Goal: Task Accomplishment & Management: Complete application form

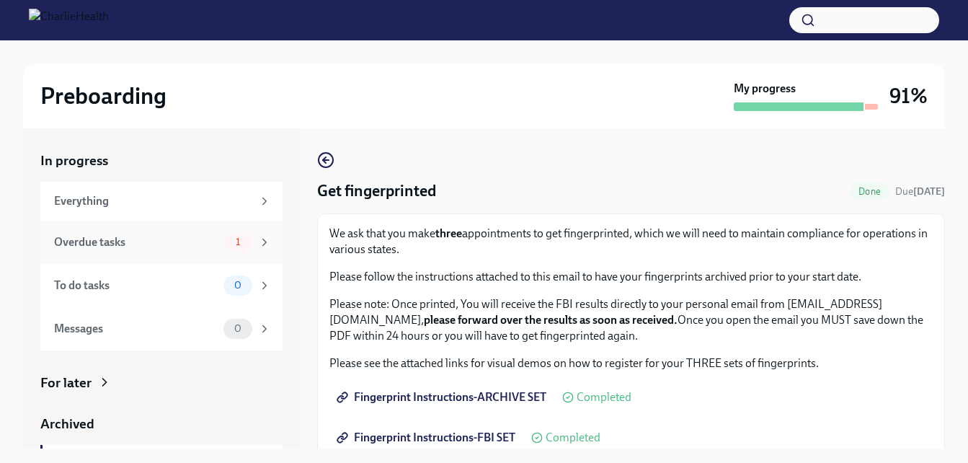
click at [195, 241] on div "Overdue tasks" at bounding box center [136, 242] width 164 height 16
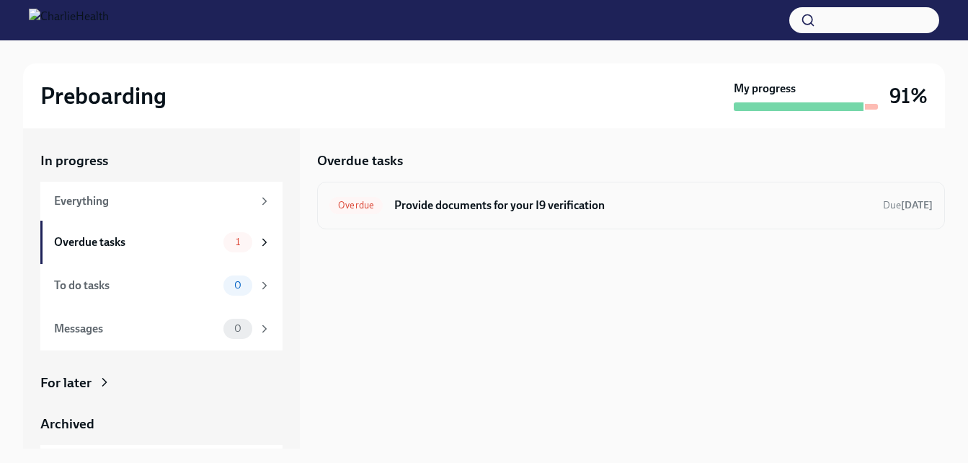
click at [481, 208] on h6 "Provide documents for your I9 verification" at bounding box center [632, 205] width 477 height 16
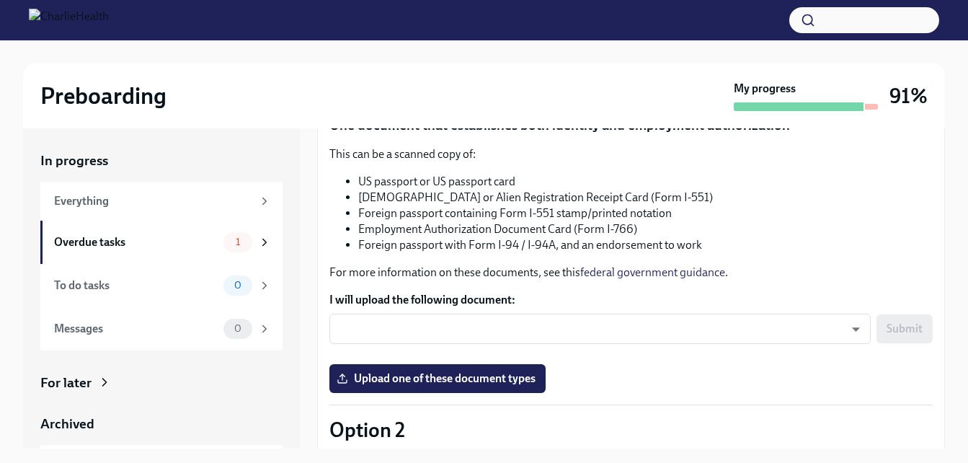
scroll to position [200, 0]
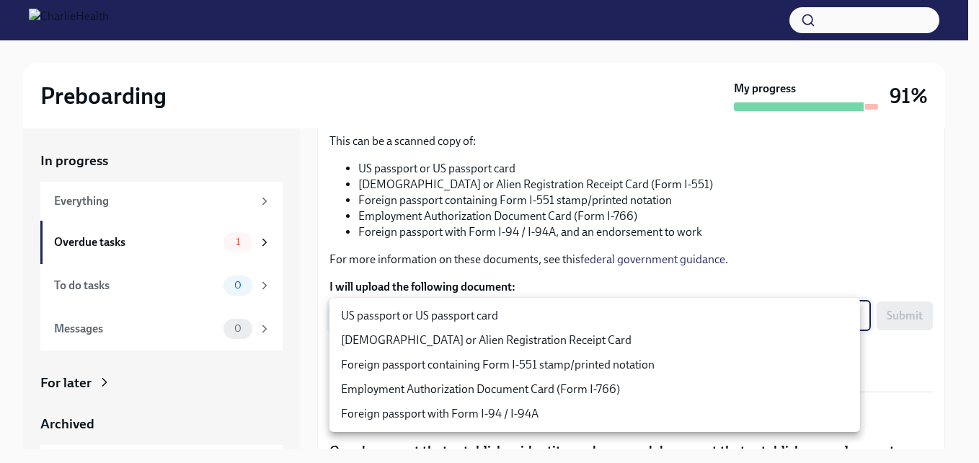
click at [840, 316] on body "Preboarding My progress 91% In progress Everything Overdue tasks 1 To do tasks …" at bounding box center [489, 244] width 979 height 489
click at [636, 326] on li "US passport or US passport card" at bounding box center [594, 315] width 530 height 25
type input "KnYOjnC8x"
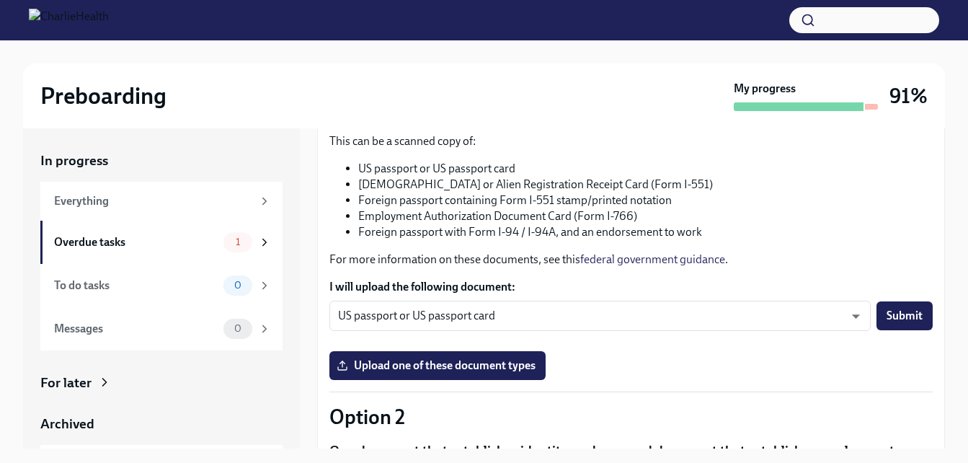
click at [793, 235] on li "Foreign passport with Form I-94 / I-94A, and an endorsement to work" at bounding box center [645, 232] width 574 height 16
click at [879, 324] on button "Submit" at bounding box center [904, 315] width 56 height 29
click at [508, 368] on span "Upload one of these document types" at bounding box center [437, 365] width 196 height 14
click at [0, 0] on input "Upload one of these document types" at bounding box center [0, 0] width 0 height 0
click at [497, 372] on span "Upload one of these document types" at bounding box center [437, 365] width 196 height 14
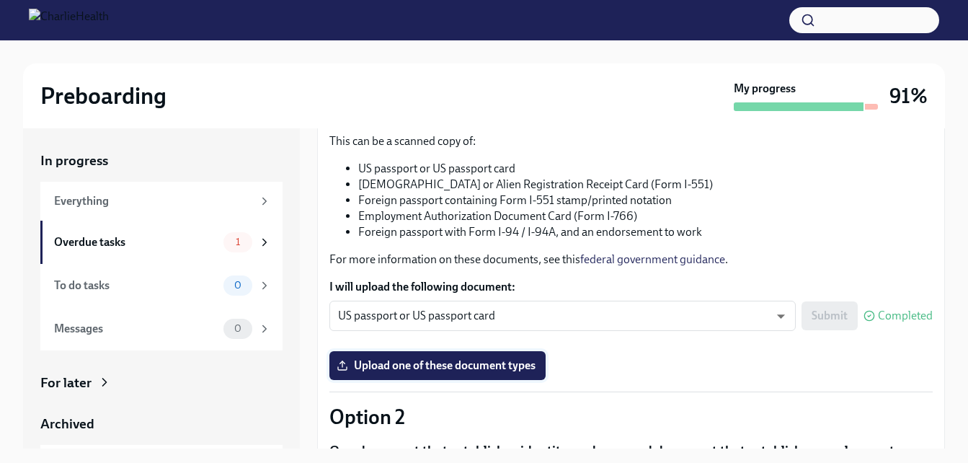
click at [0, 0] on input "Upload one of these document types" at bounding box center [0, 0] width 0 height 0
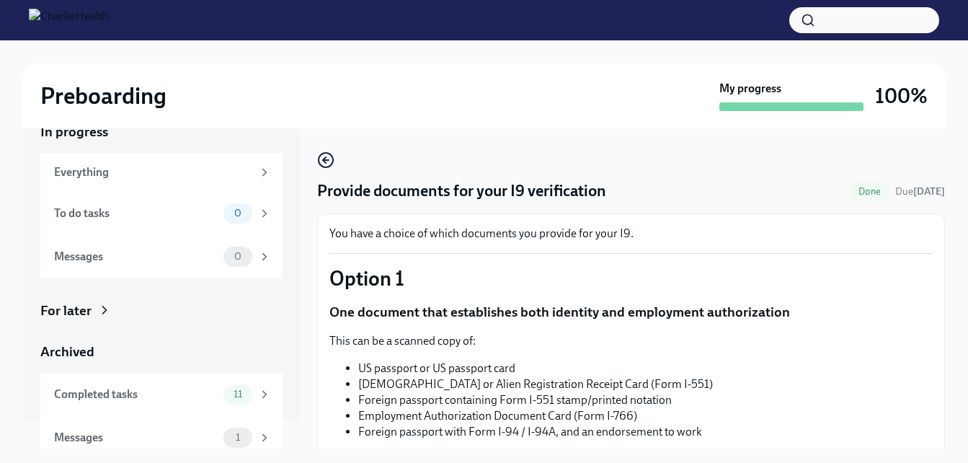
scroll to position [40, 0]
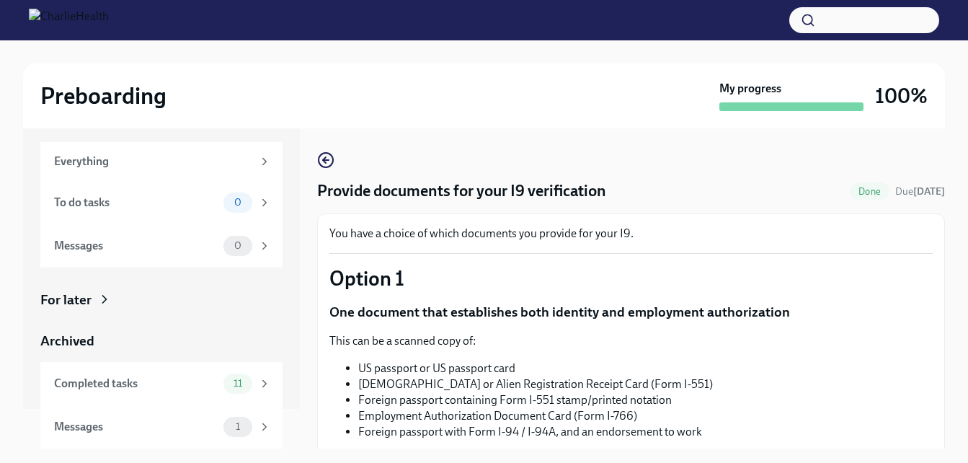
click at [114, 296] on div "For later" at bounding box center [161, 299] width 242 height 19
